Goal: Find specific page/section

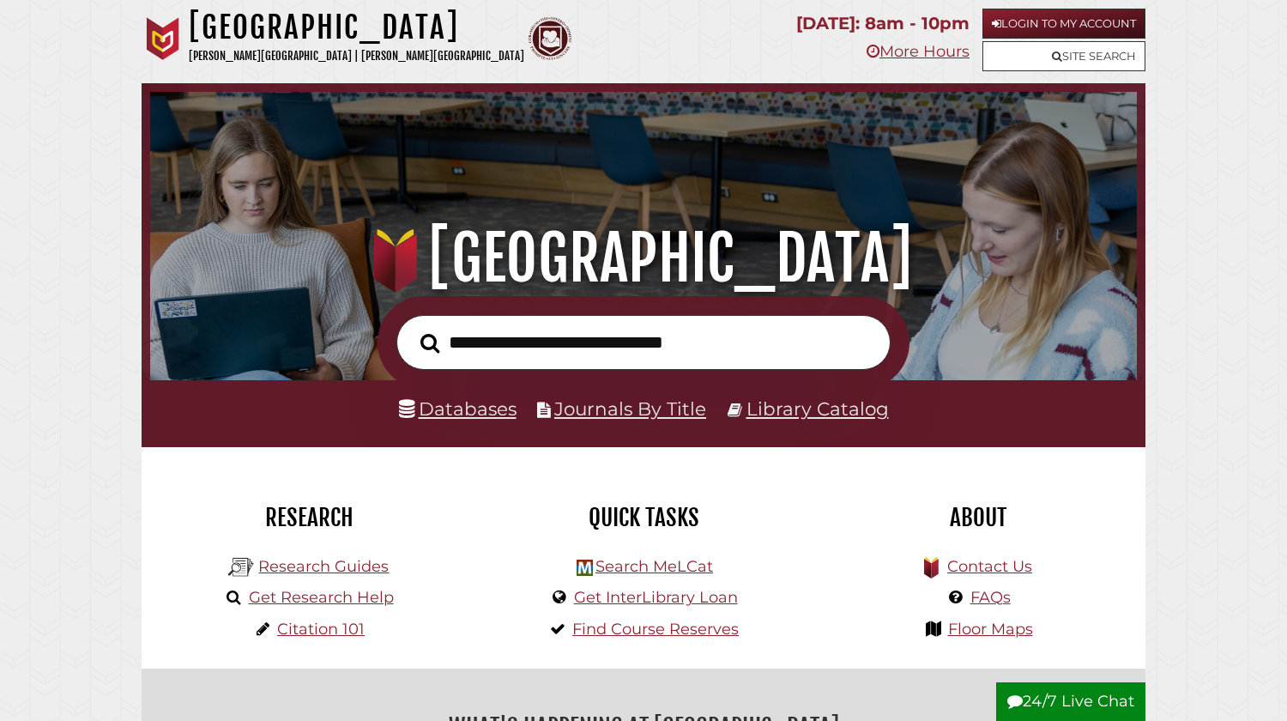
scroll to position [326, 978]
click at [493, 415] on link "Databases" at bounding box center [458, 408] width 118 height 22
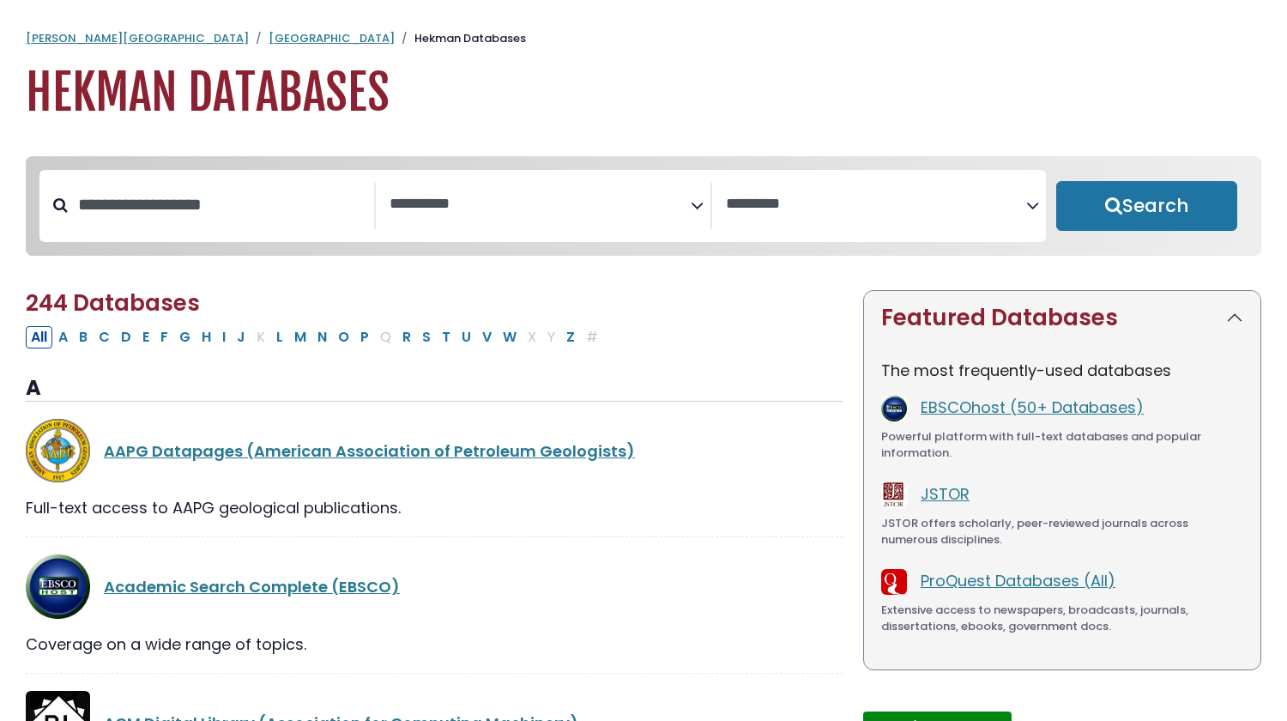
select select "Database Subject Filter"
select select "Database Vendors Filter"
click at [622, 206] on textarea "Search" at bounding box center [540, 205] width 301 height 18
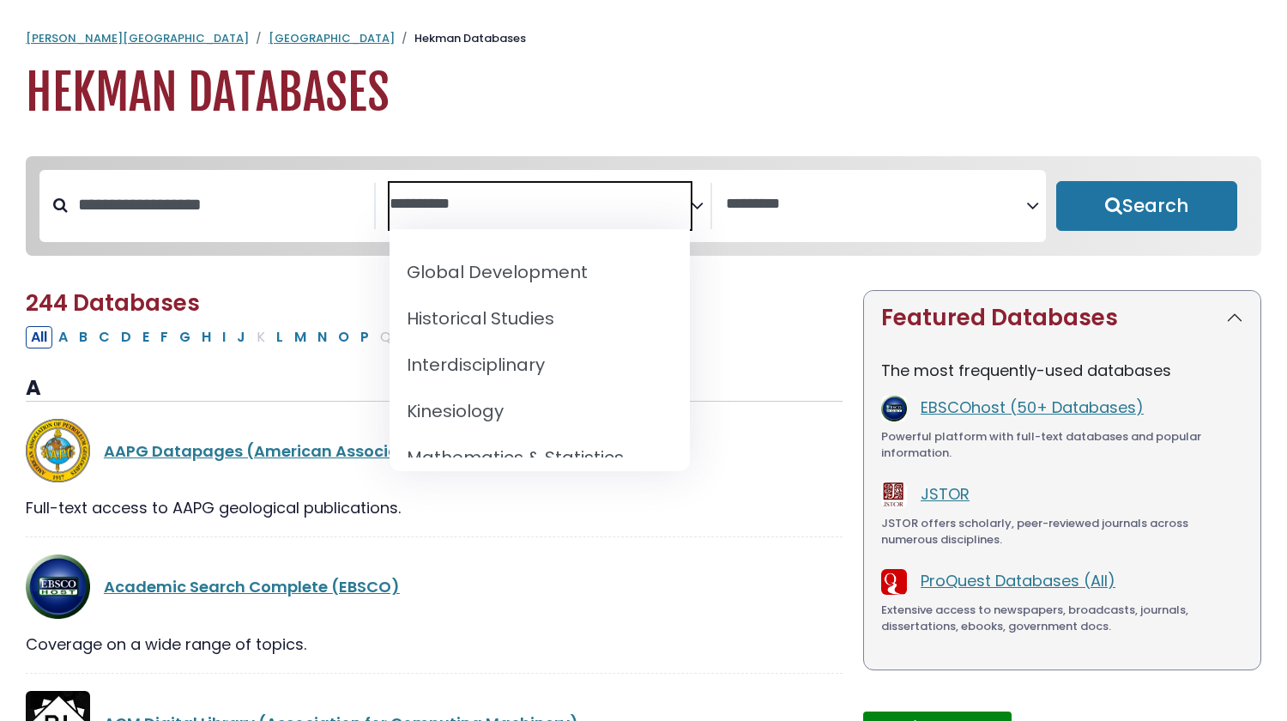
scroll to position [1060, 0]
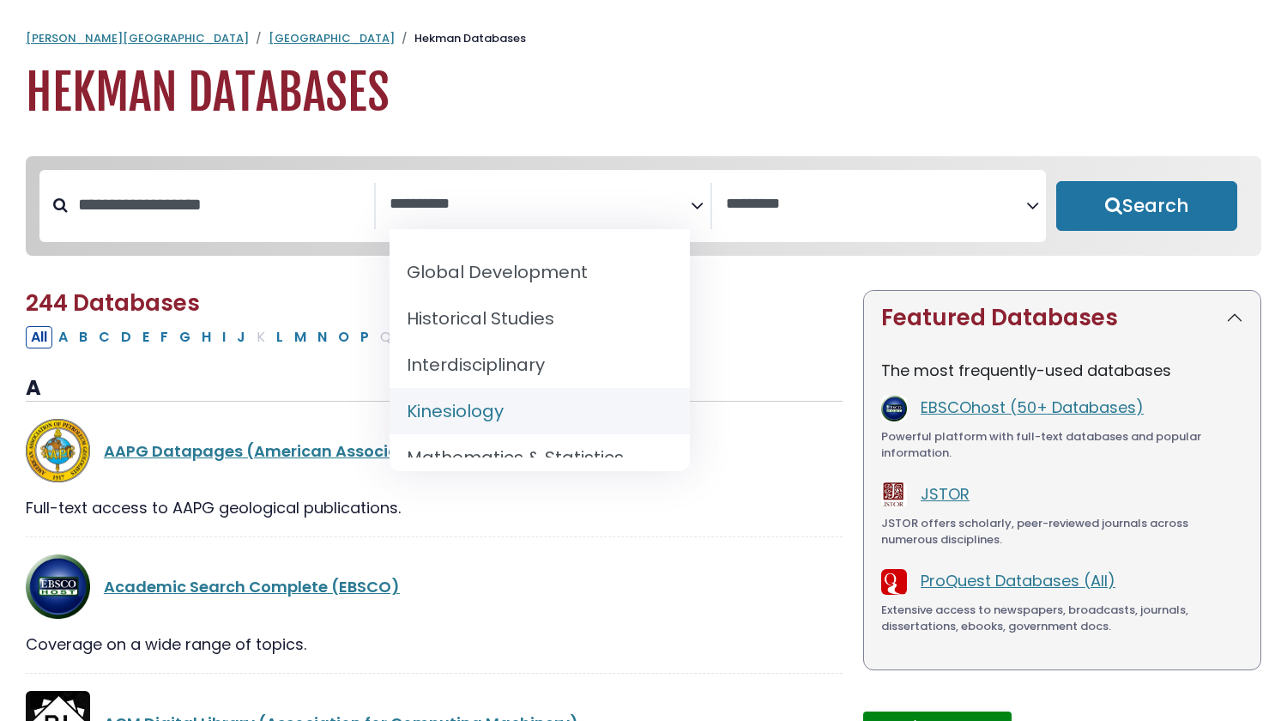
select select "*****"
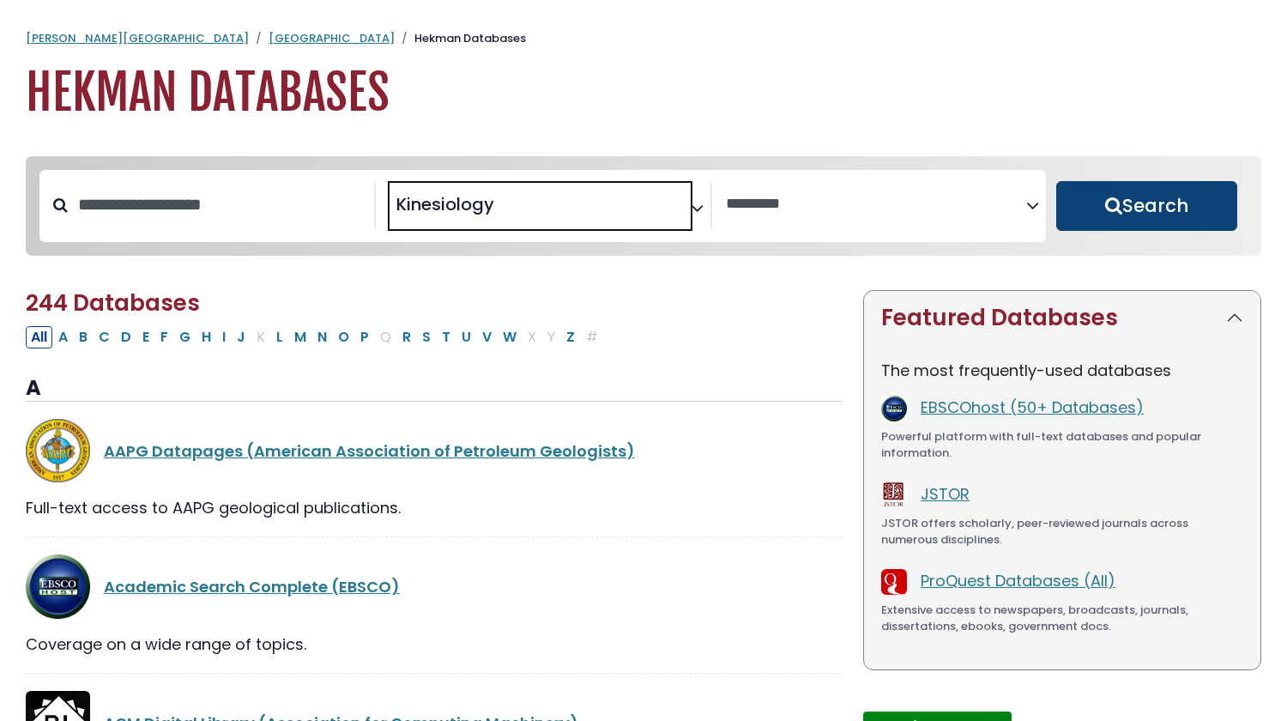
click at [1093, 200] on button "Search" at bounding box center [1146, 206] width 181 height 50
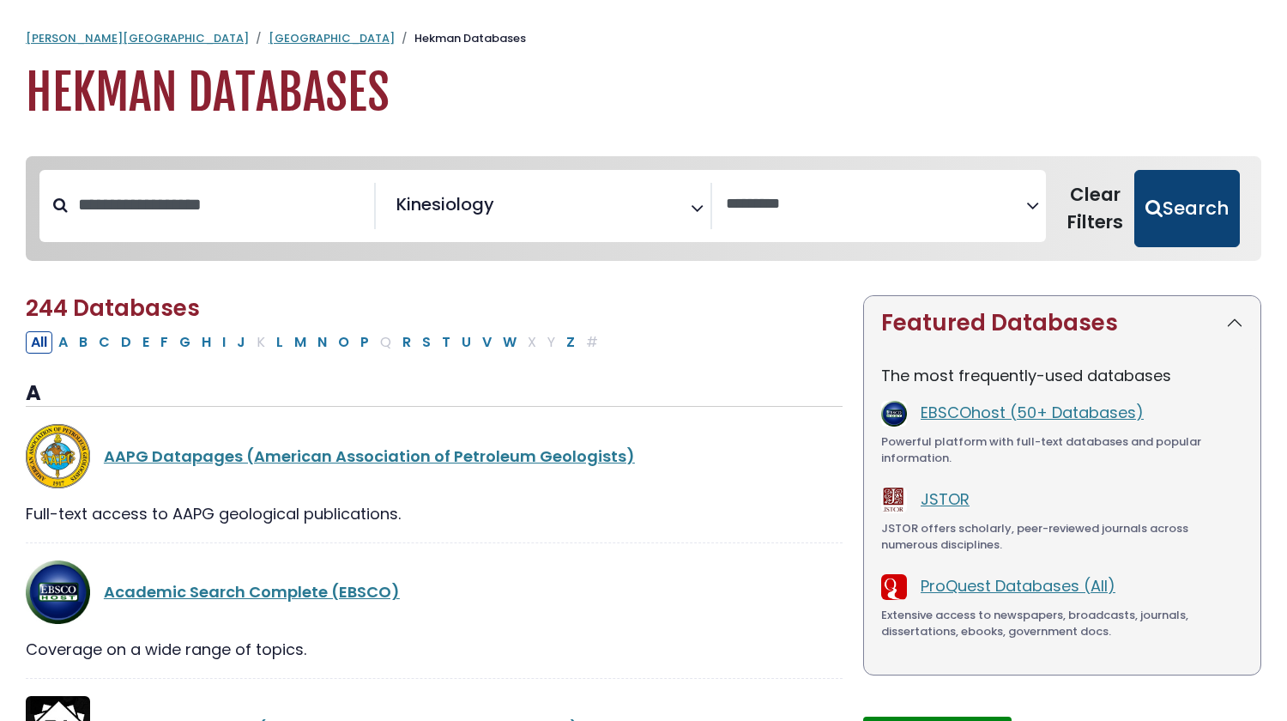
select select "Database Vendors Filter"
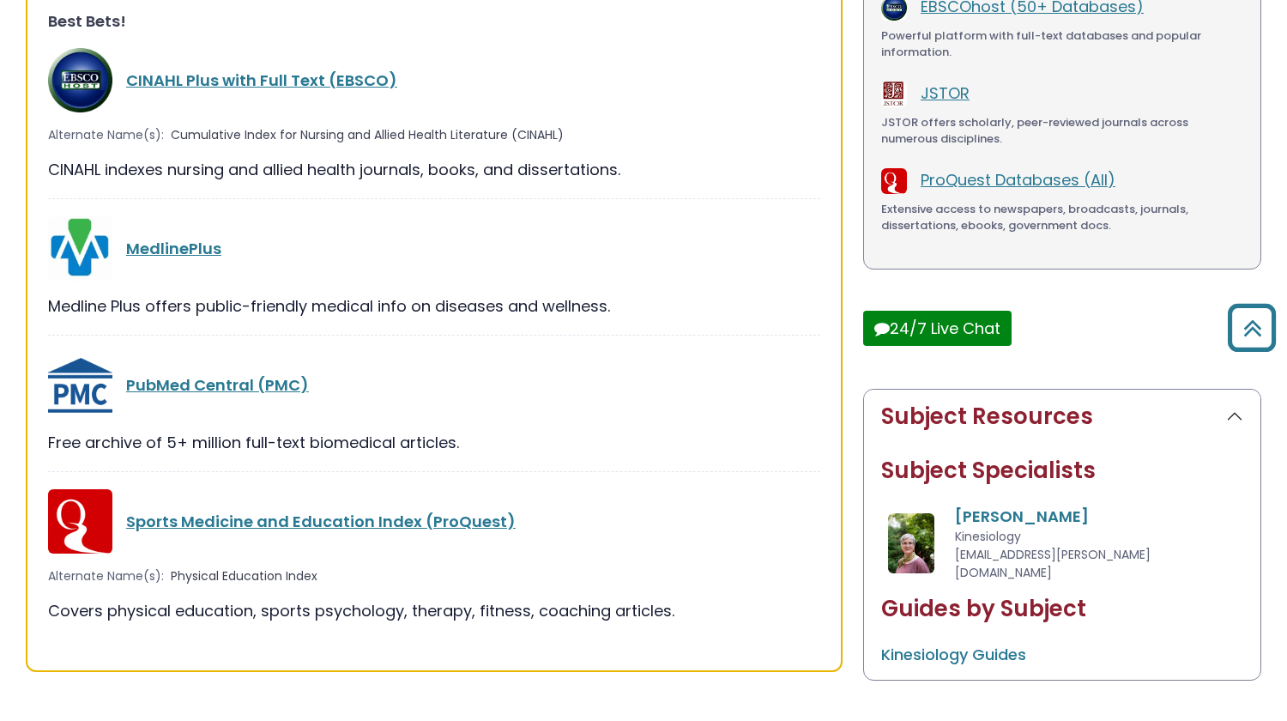
scroll to position [423, 0]
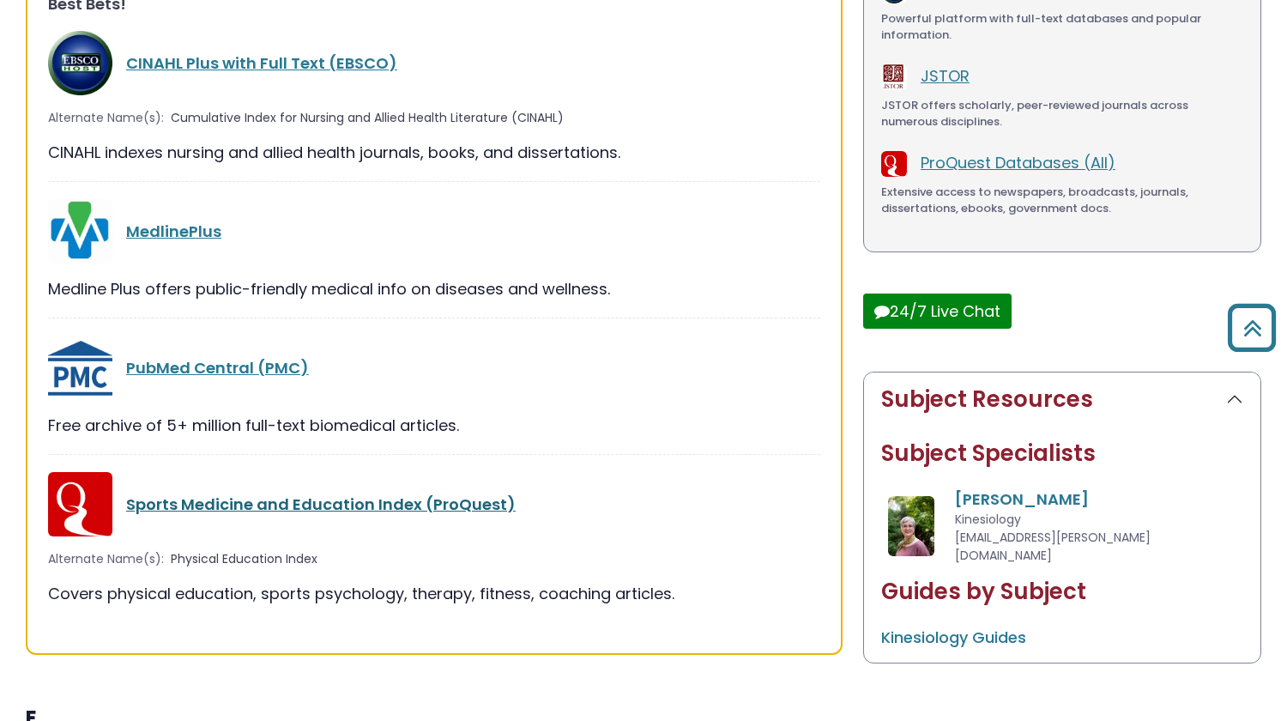
click at [337, 501] on link "Sports Medicine and Education Index (ProQuest)" at bounding box center [321, 503] width 390 height 21
